Goal: Transaction & Acquisition: Purchase product/service

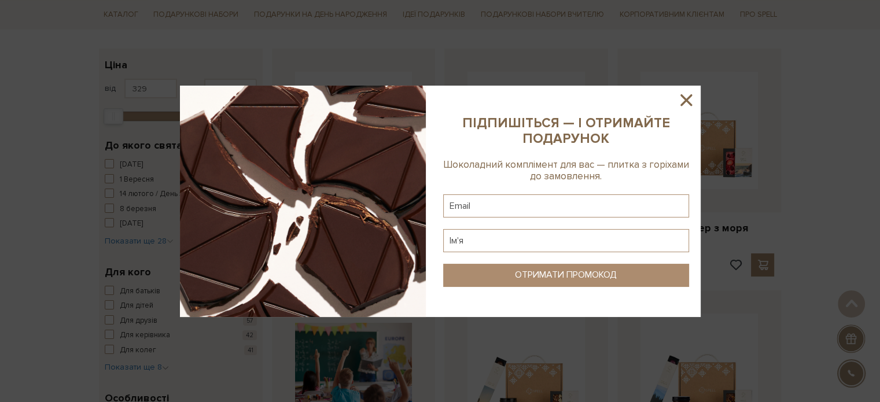
scroll to position [174, 0]
click at [686, 98] on icon at bounding box center [687, 100] width 20 height 20
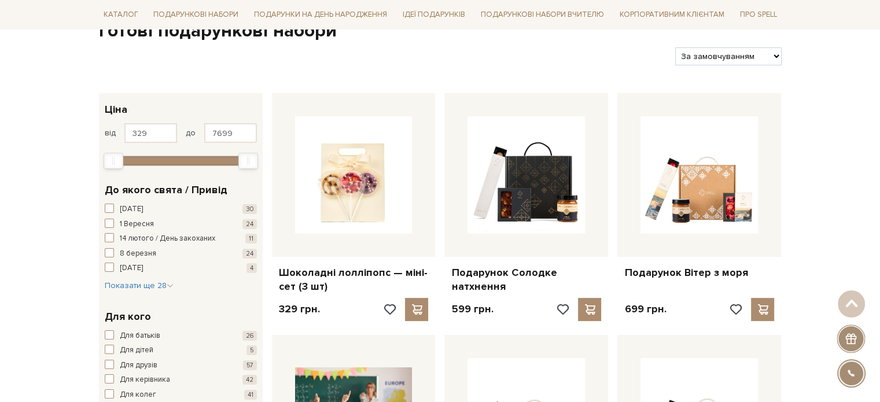
scroll to position [0, 0]
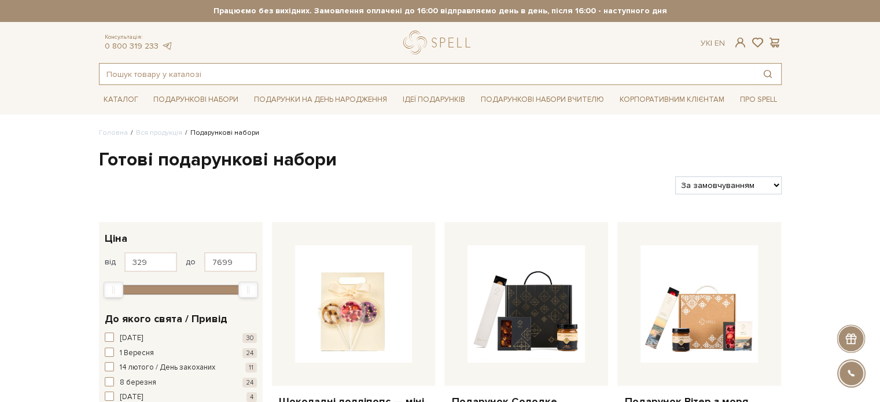
click at [175, 75] on input "text" at bounding box center [427, 74] width 655 height 21
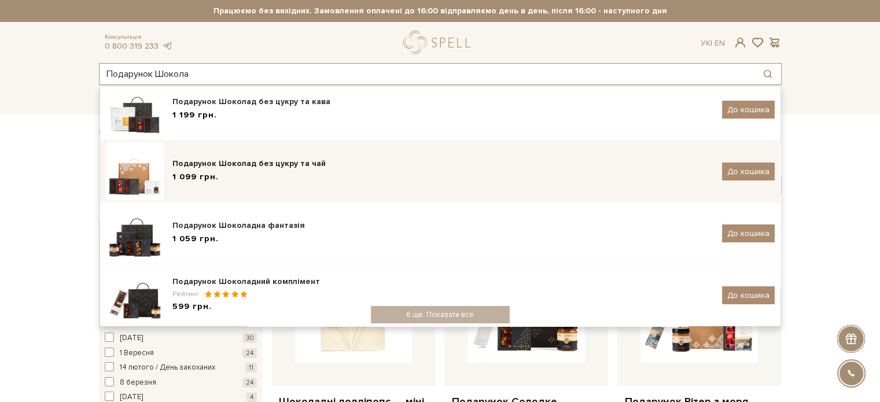
scroll to position [232, 0]
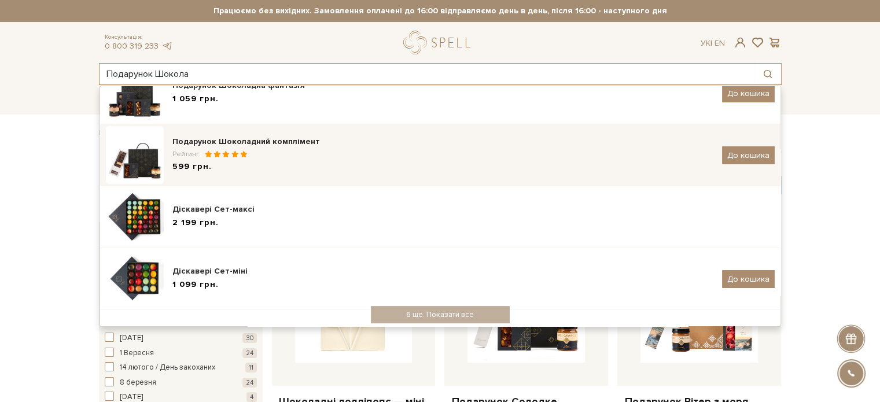
type input "Подарунок Шокола"
click at [285, 138] on div "Подарунок Шоколадний комплімент" at bounding box center [442, 142] width 541 height 12
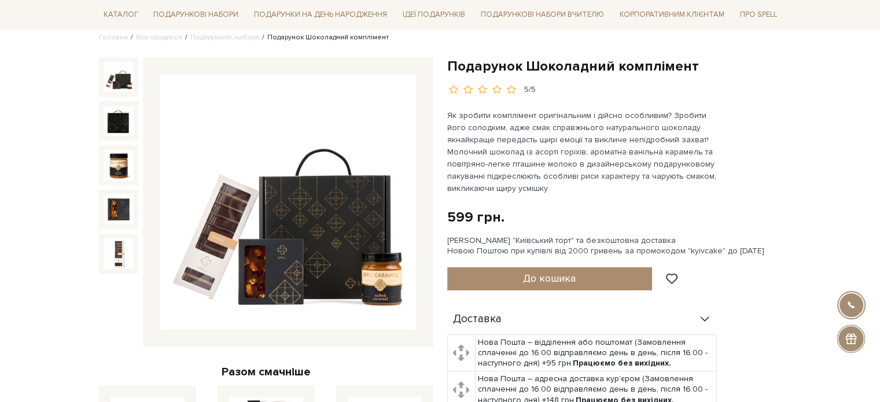
scroll to position [116, 0]
